Goal: Navigation & Orientation: Find specific page/section

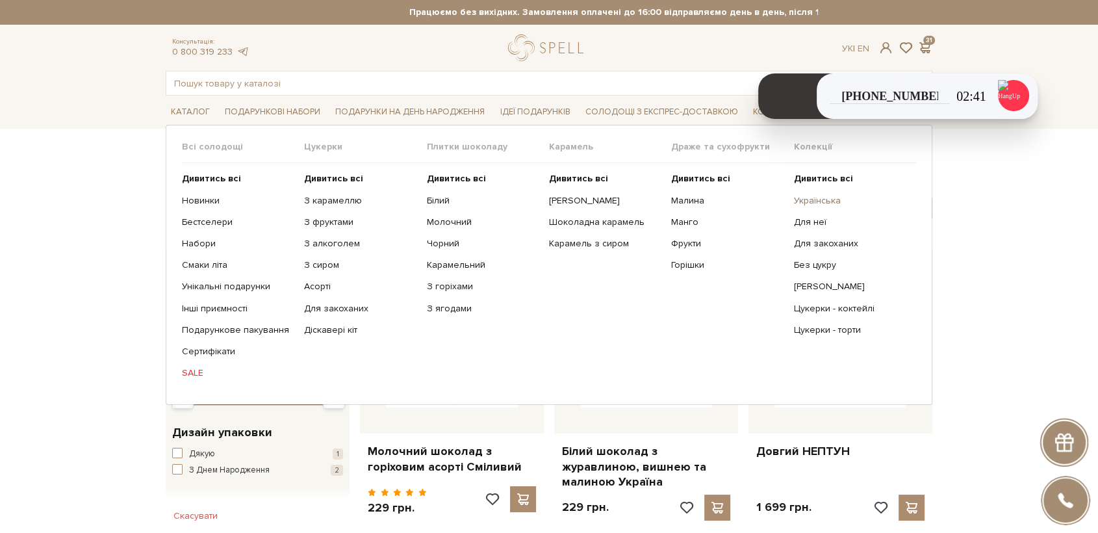
click at [829, 198] on link "Українська" at bounding box center [850, 201] width 112 height 12
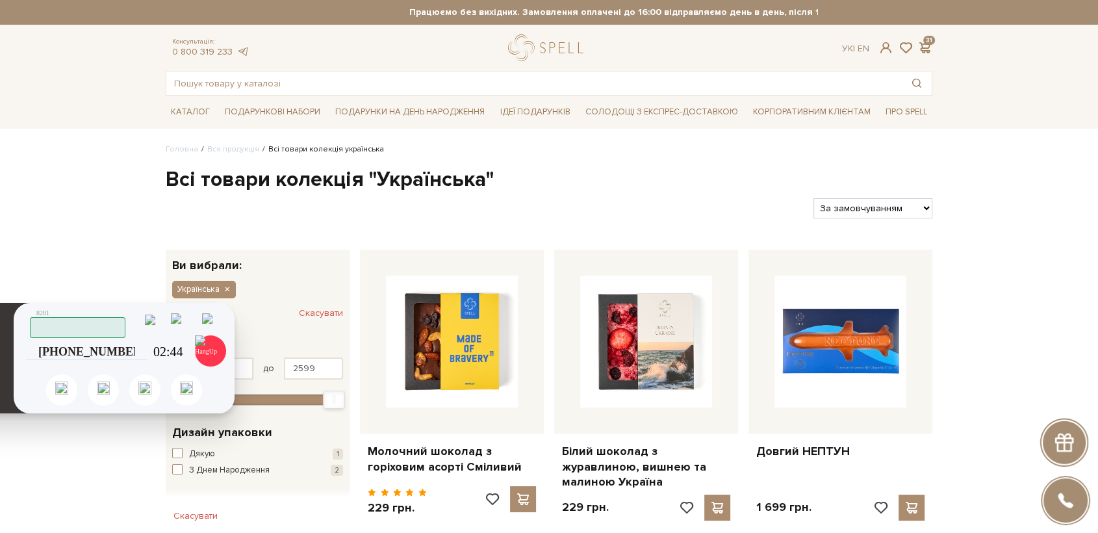
drag, startPoint x: 401, startPoint y: 187, endPoint x: 41, endPoint y: 348, distance: 394.2
click at [14, 361] on div "Скопійовано в буфер обміну 1 2 ABC 3 DEF 4 GHI 5 JKL 6 MNO 7 PQRS 8 TUV 9 WXYZ …" at bounding box center [124, 358] width 221 height 110
